Goal: Information Seeking & Learning: Check status

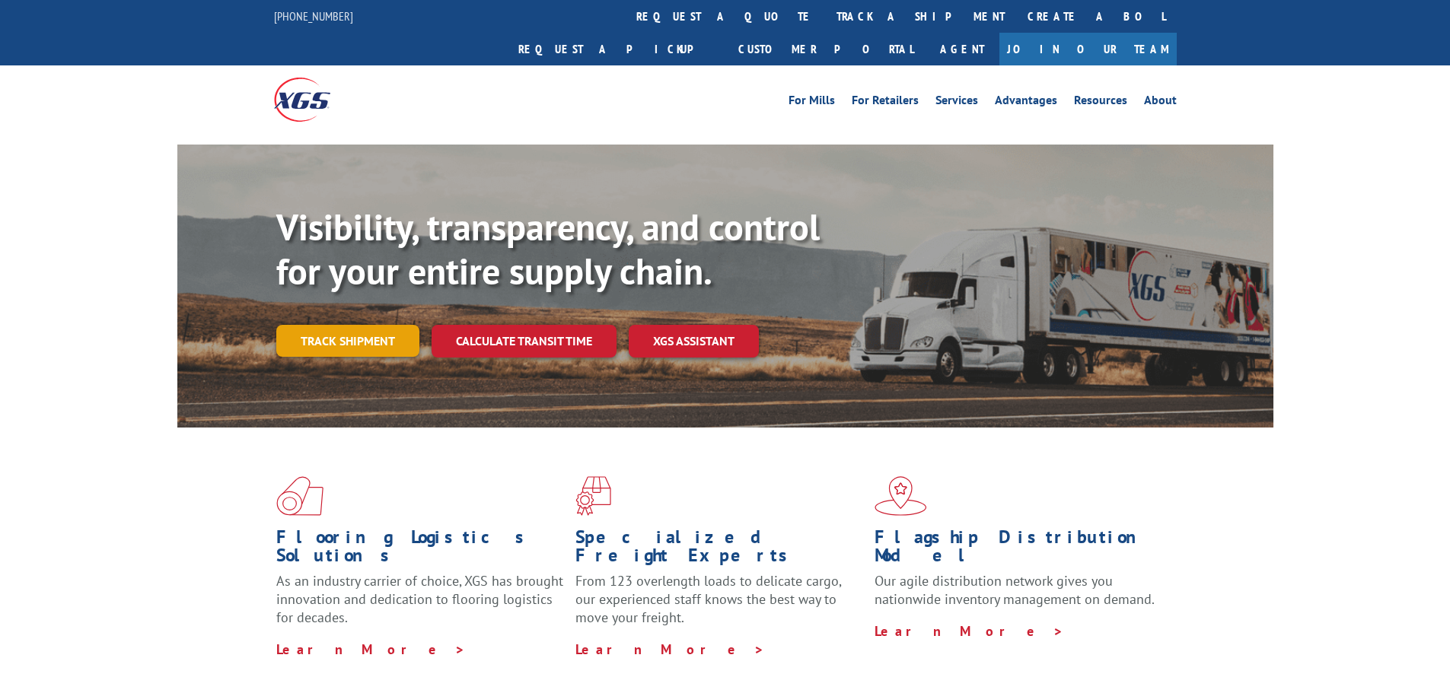
click at [378, 325] on link "Track shipment" at bounding box center [347, 341] width 143 height 32
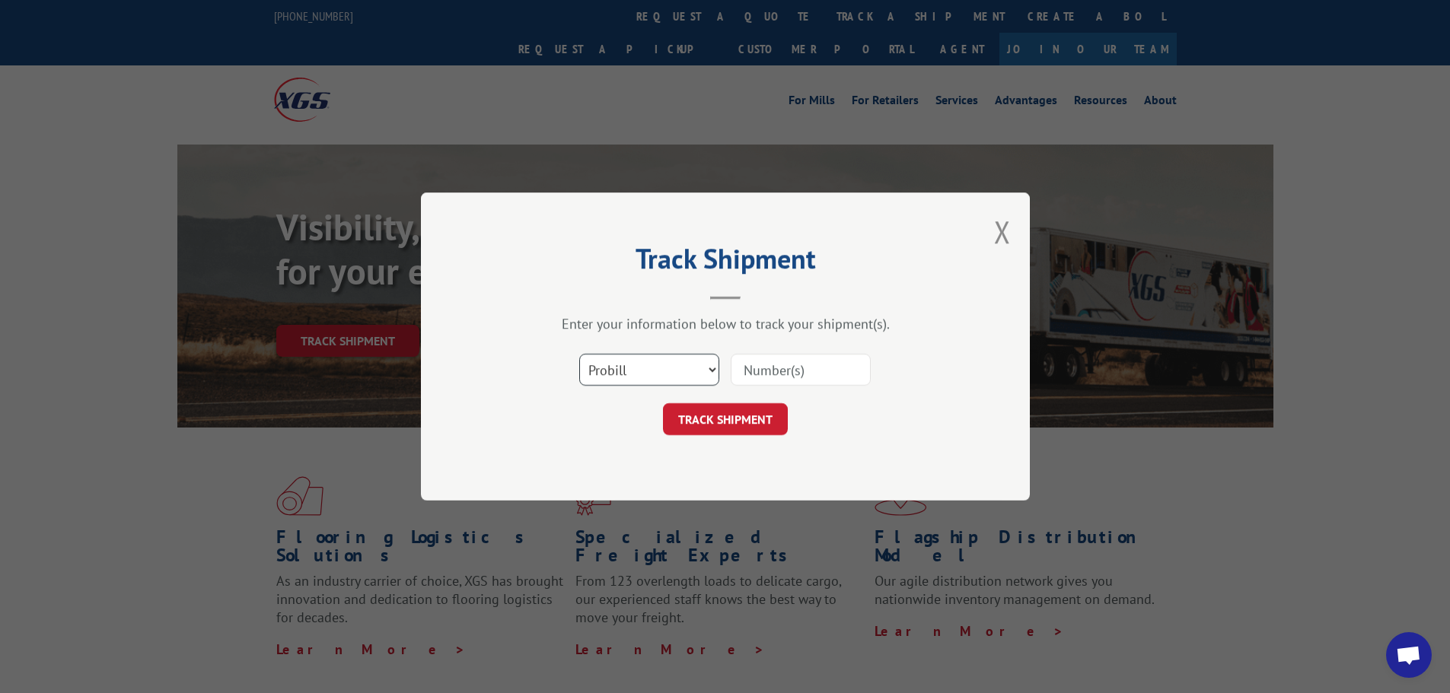
click at [674, 361] on select "Select category... Probill BOL PO" at bounding box center [649, 370] width 140 height 32
select select "po"
click at [579, 354] on select "Select category... Probill BOL PO" at bounding box center [649, 370] width 140 height 32
click at [769, 372] on input at bounding box center [801, 370] width 140 height 32
paste input "04523028"
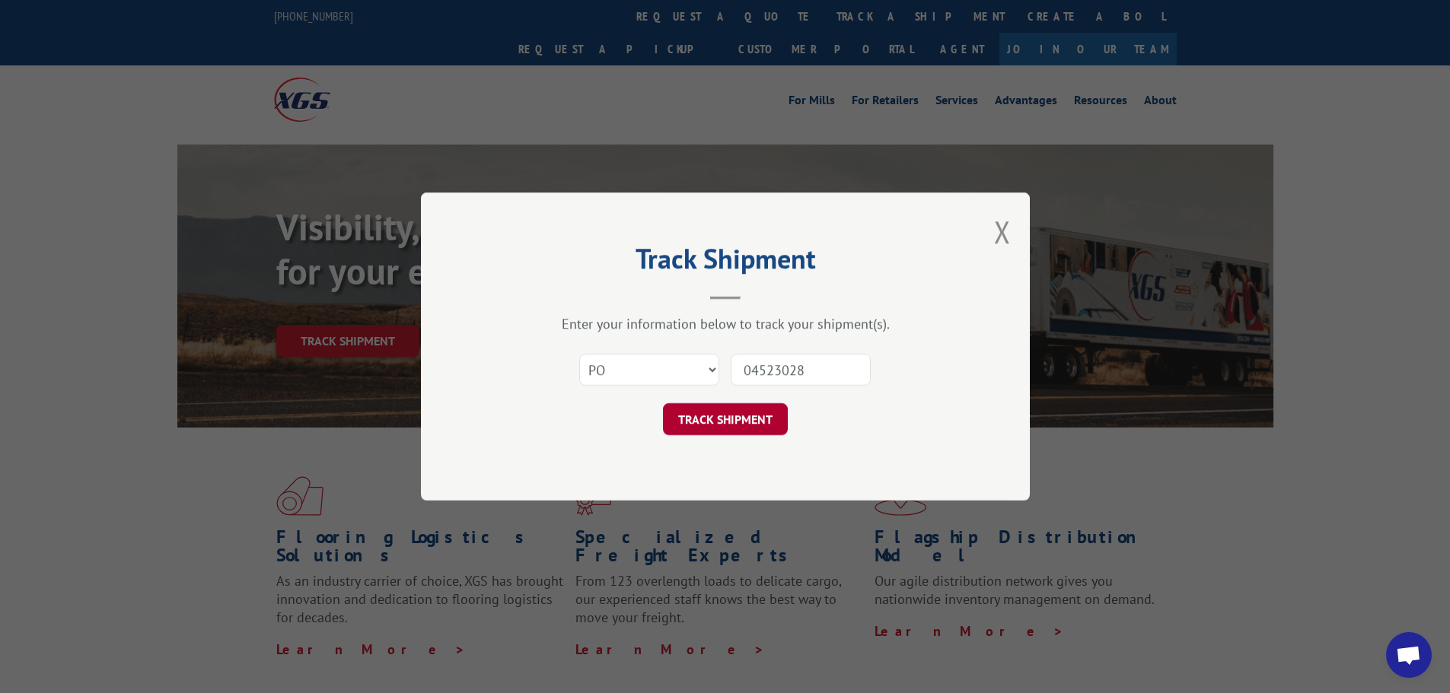
type input "04523028"
click at [730, 413] on button "TRACK SHIPMENT" at bounding box center [725, 419] width 125 height 32
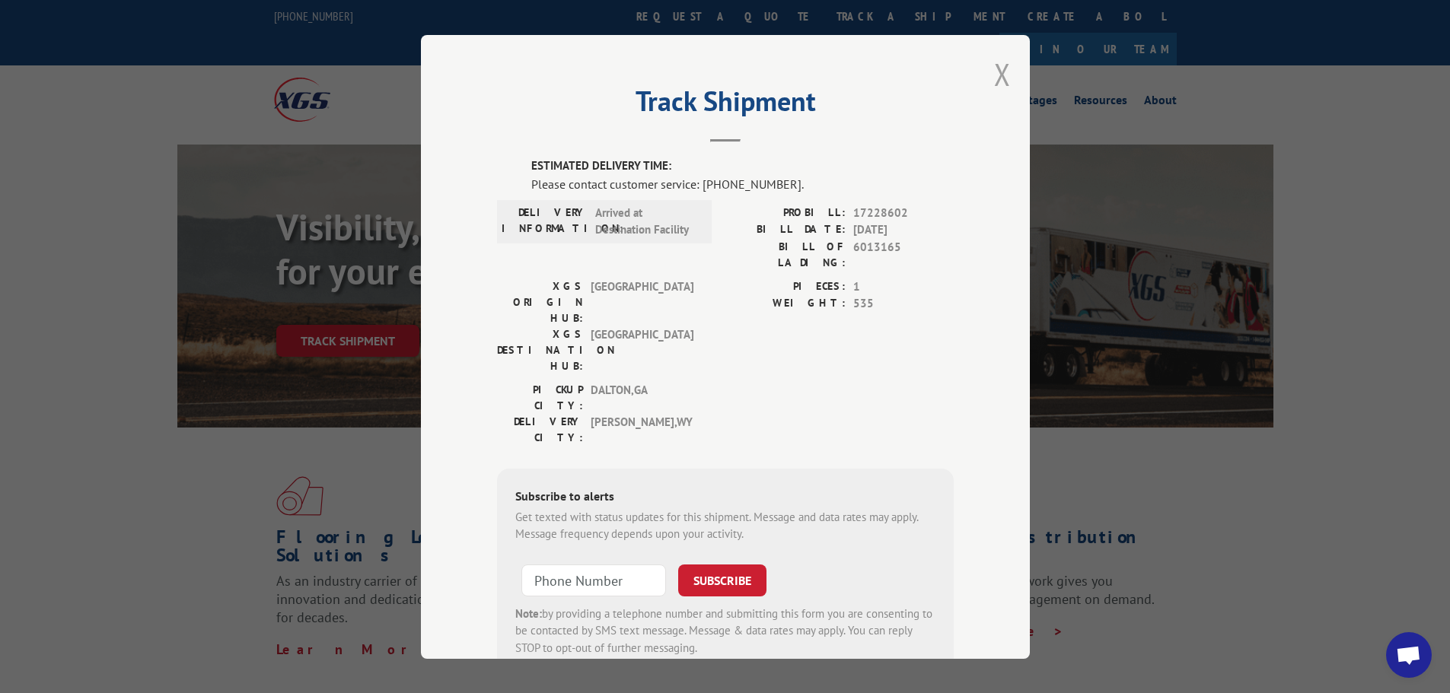
click at [1001, 75] on button "Close modal" at bounding box center [1002, 74] width 17 height 40
